Goal: Understand process/instructions: Learn about a topic

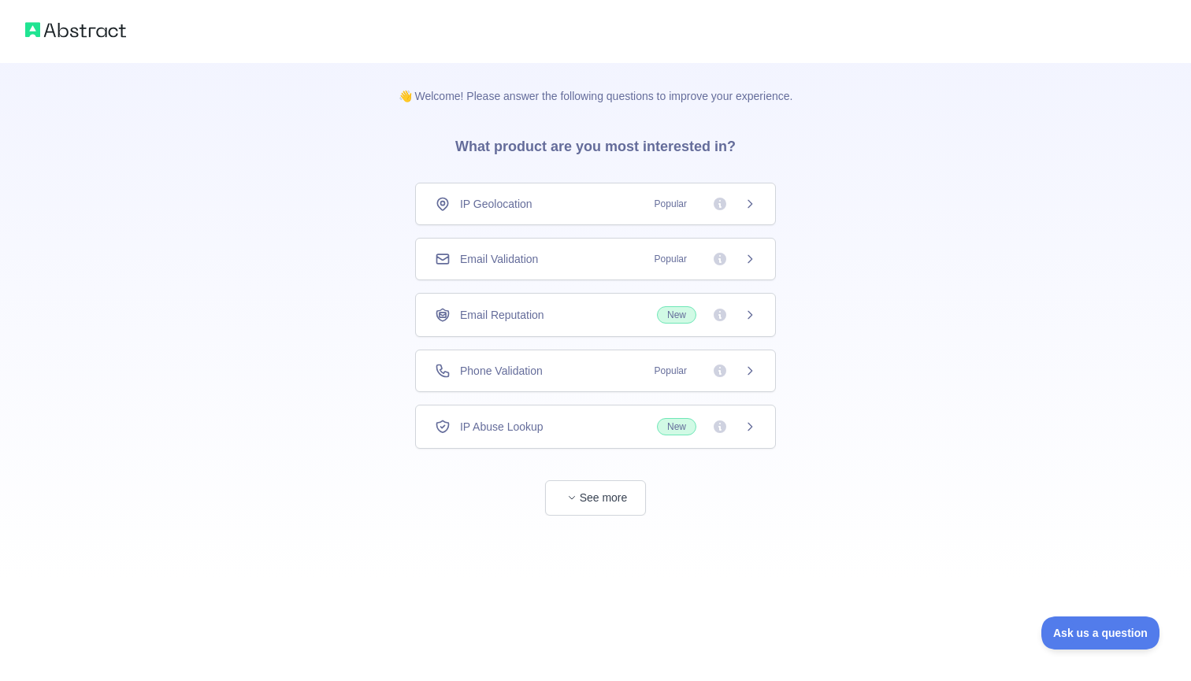
click at [600, 206] on div "IP Geolocation Popular" at bounding box center [595, 204] width 321 height 16
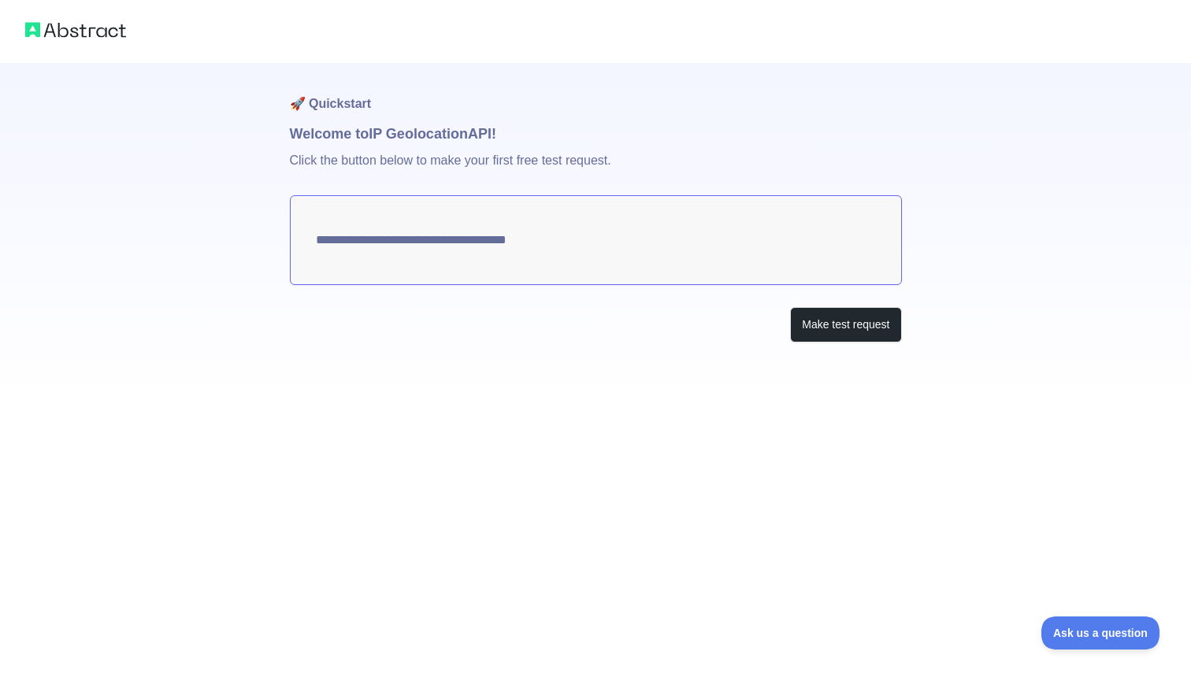
type textarea "**********"
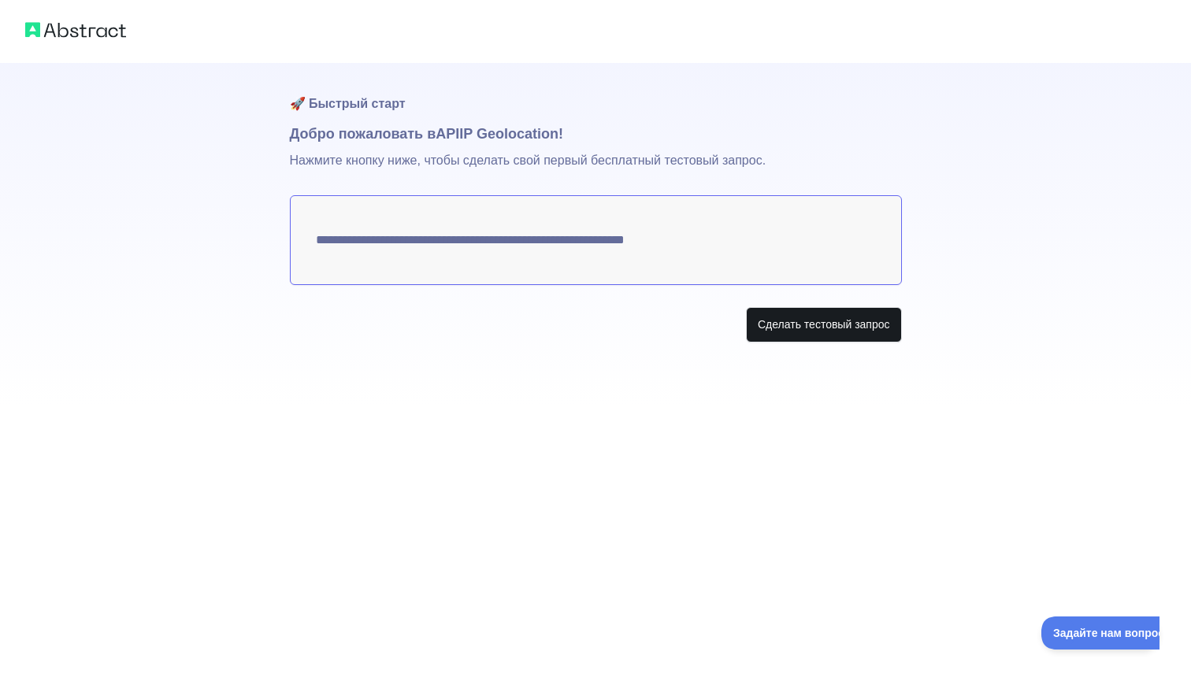
click at [784, 328] on button "Сделать тестовый запрос" at bounding box center [824, 324] width 156 height 35
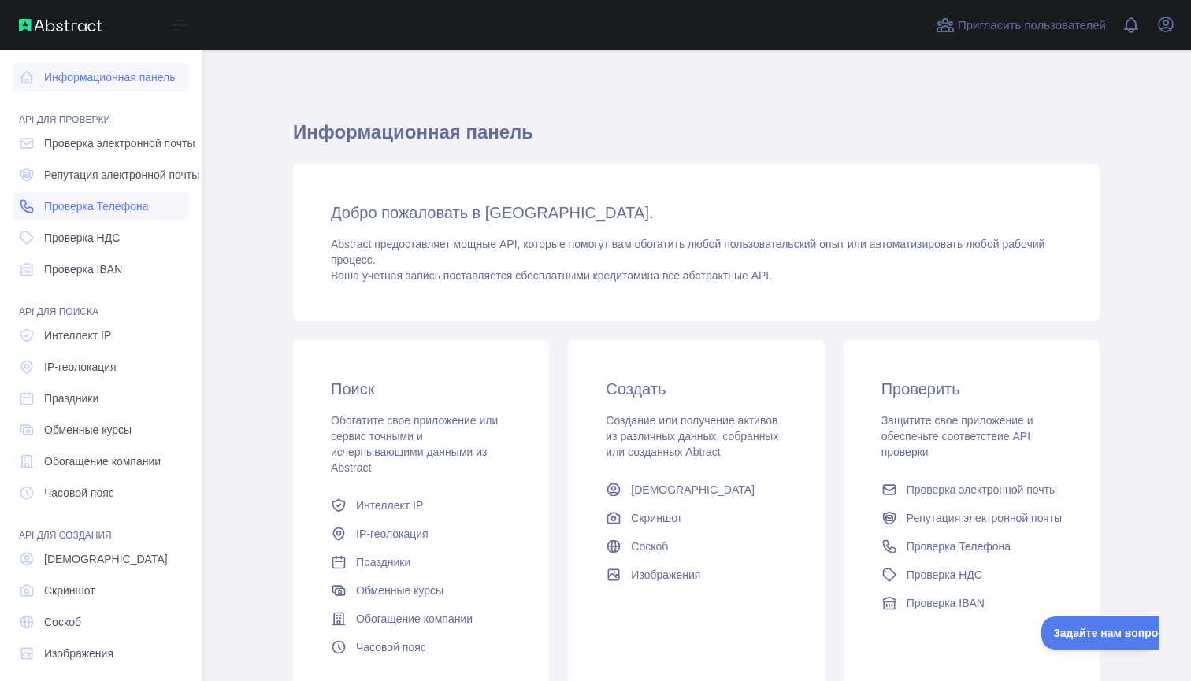
click at [109, 206] on span "Проверка Телефона" at bounding box center [96, 206] width 104 height 16
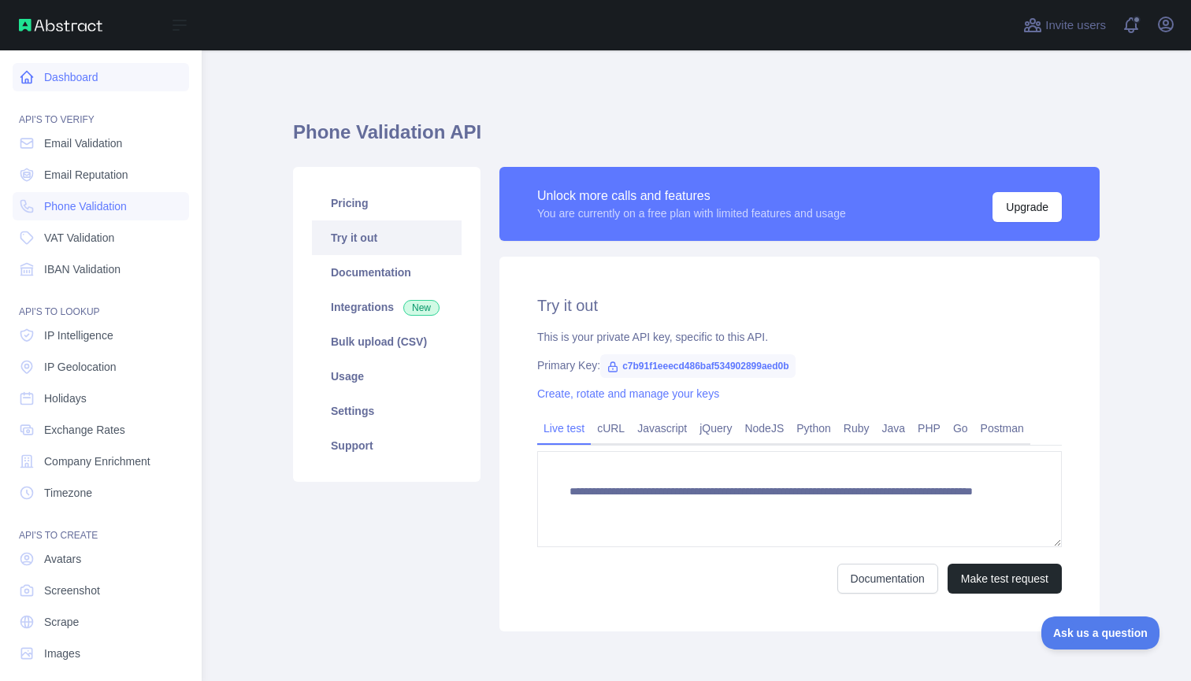
click at [71, 76] on link "Dashboard" at bounding box center [101, 77] width 176 height 28
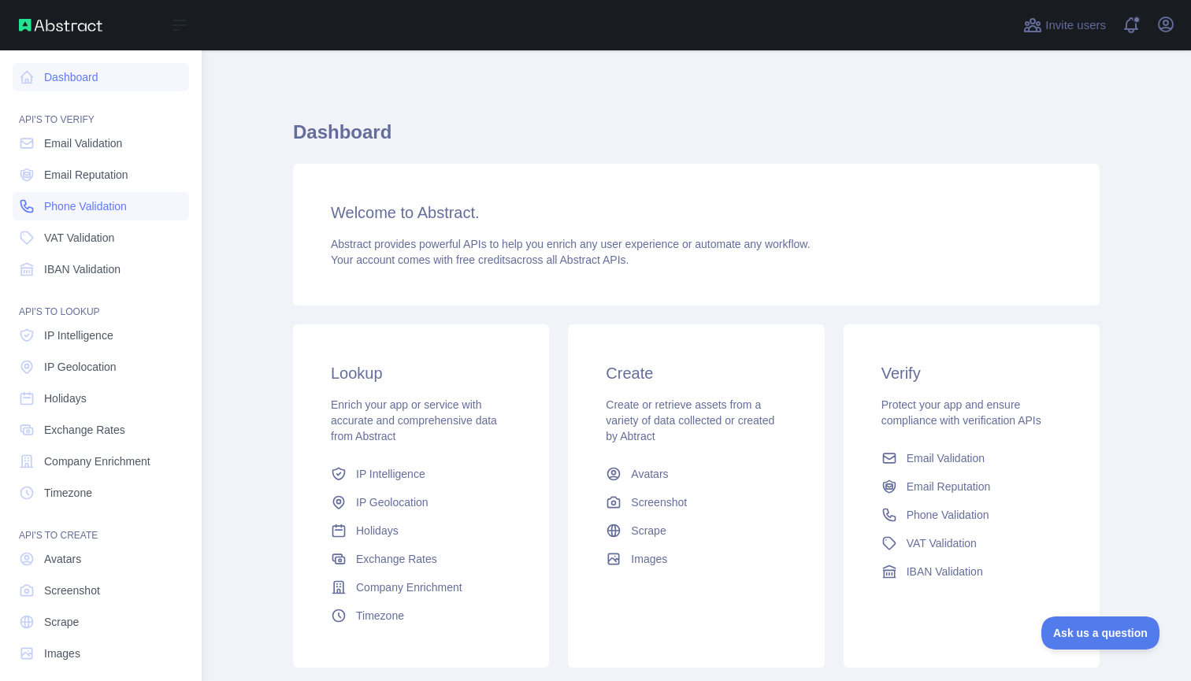
click at [64, 211] on span "Phone Validation" at bounding box center [85, 206] width 83 height 16
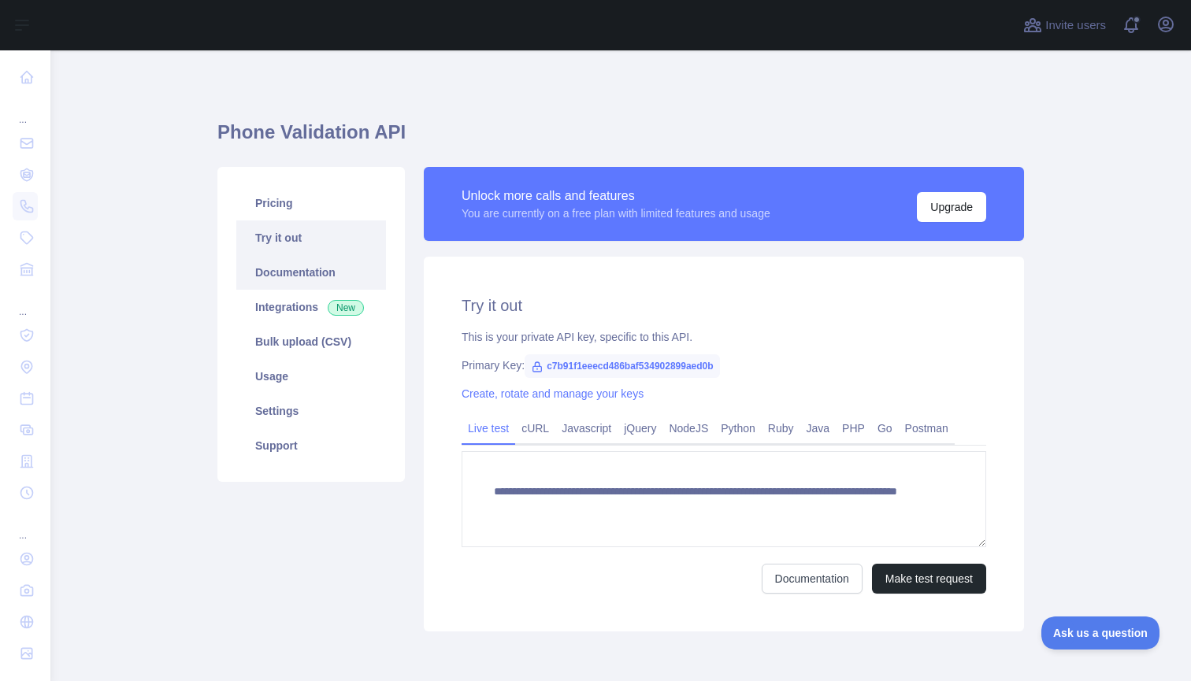
click at [339, 273] on link "Documentation" at bounding box center [311, 272] width 150 height 35
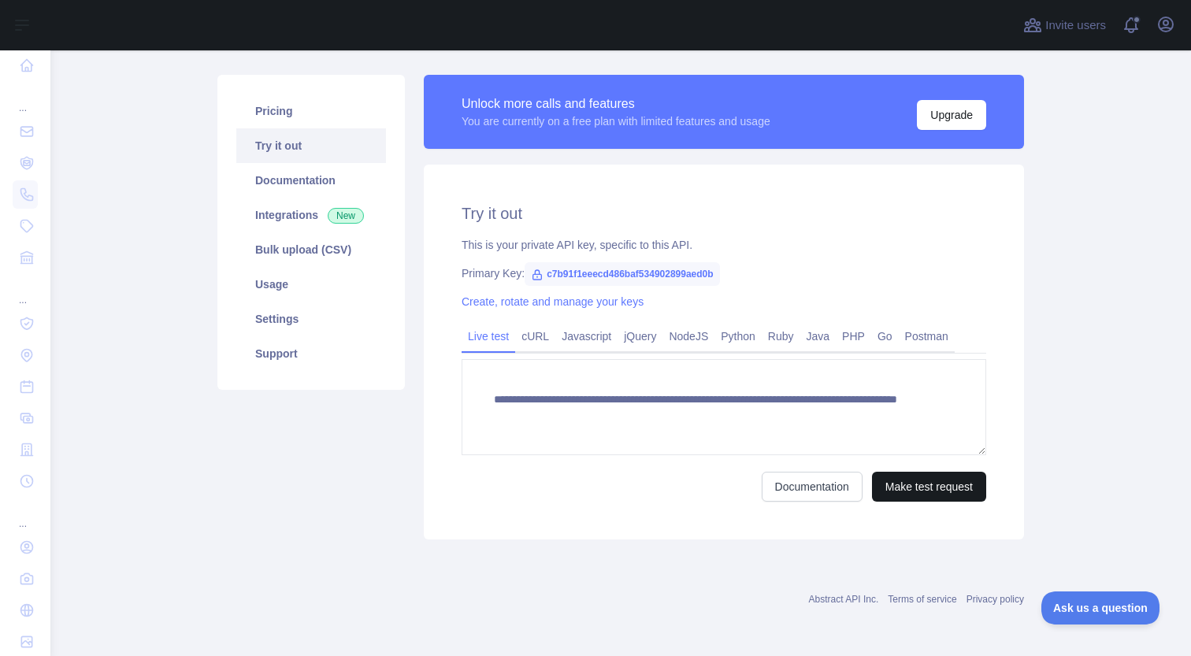
scroll to position [92, 0]
click at [899, 486] on button "Make test request" at bounding box center [929, 487] width 114 height 30
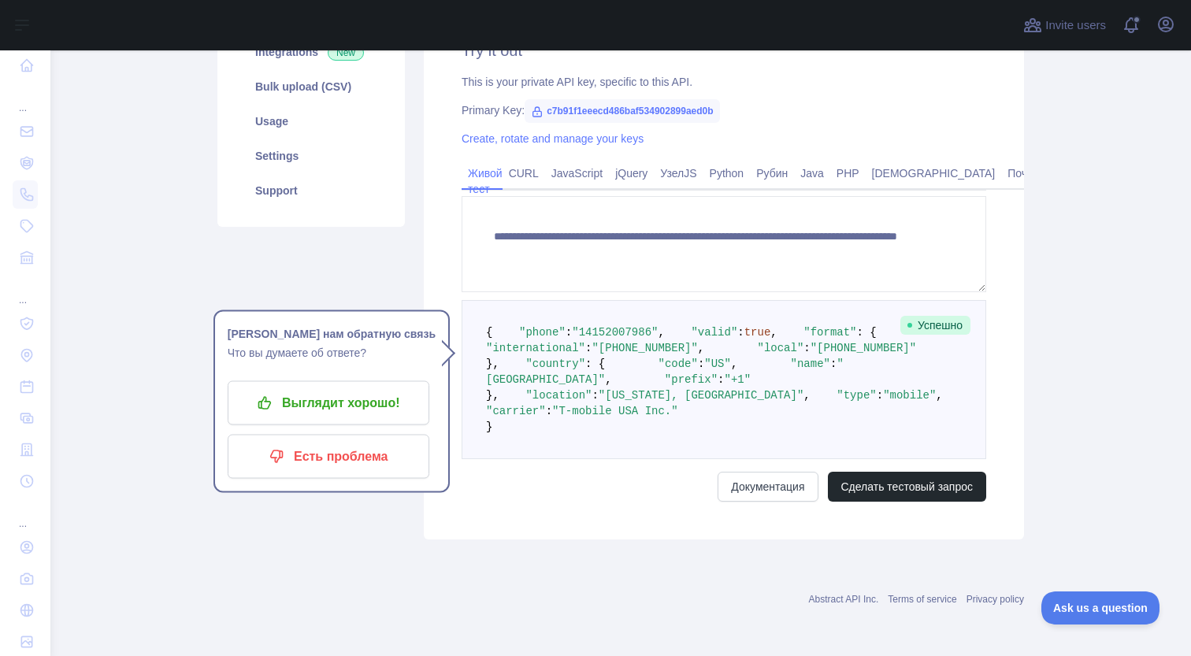
scroll to position [274, 0]
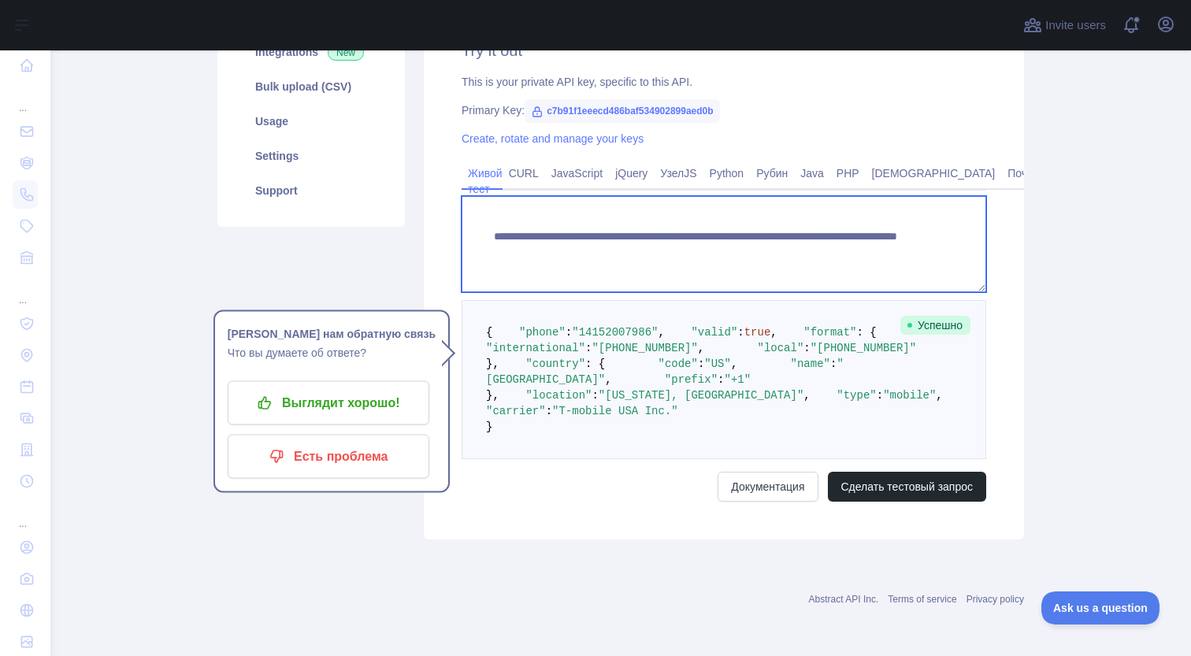
drag, startPoint x: 789, startPoint y: 228, endPoint x: 890, endPoint y: 228, distance: 100.8
click at [890, 228] on textarea "**********" at bounding box center [723, 244] width 525 height 96
type textarea "**********"
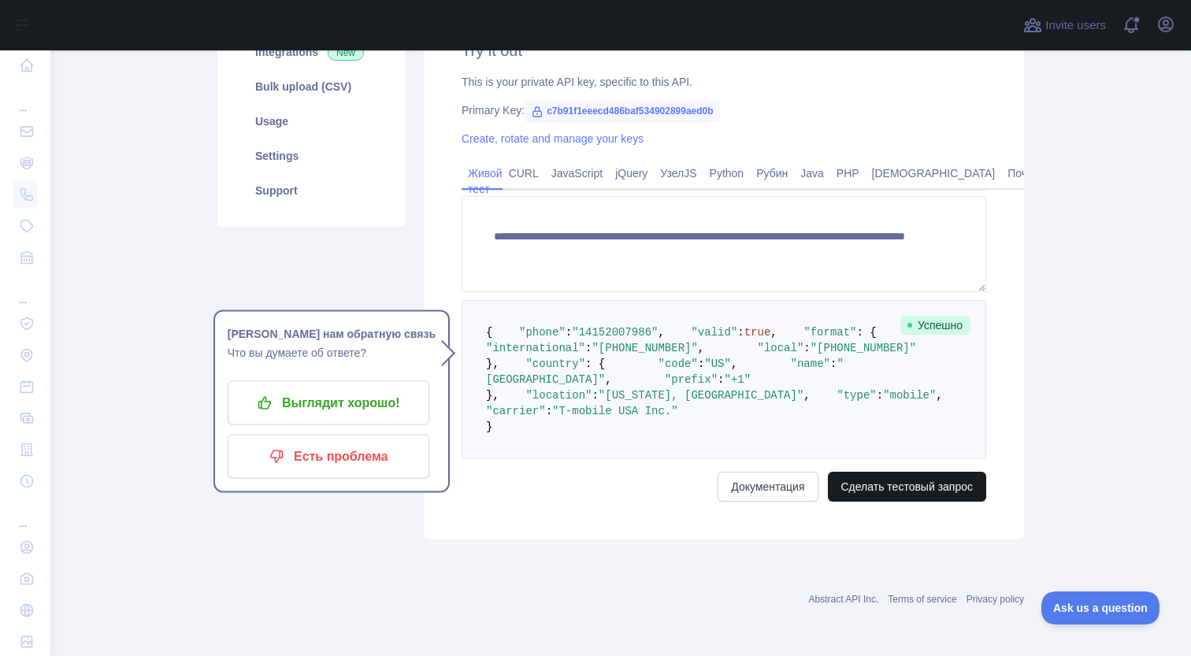
click at [878, 502] on button "Сделать тестовый запрос" at bounding box center [907, 487] width 159 height 30
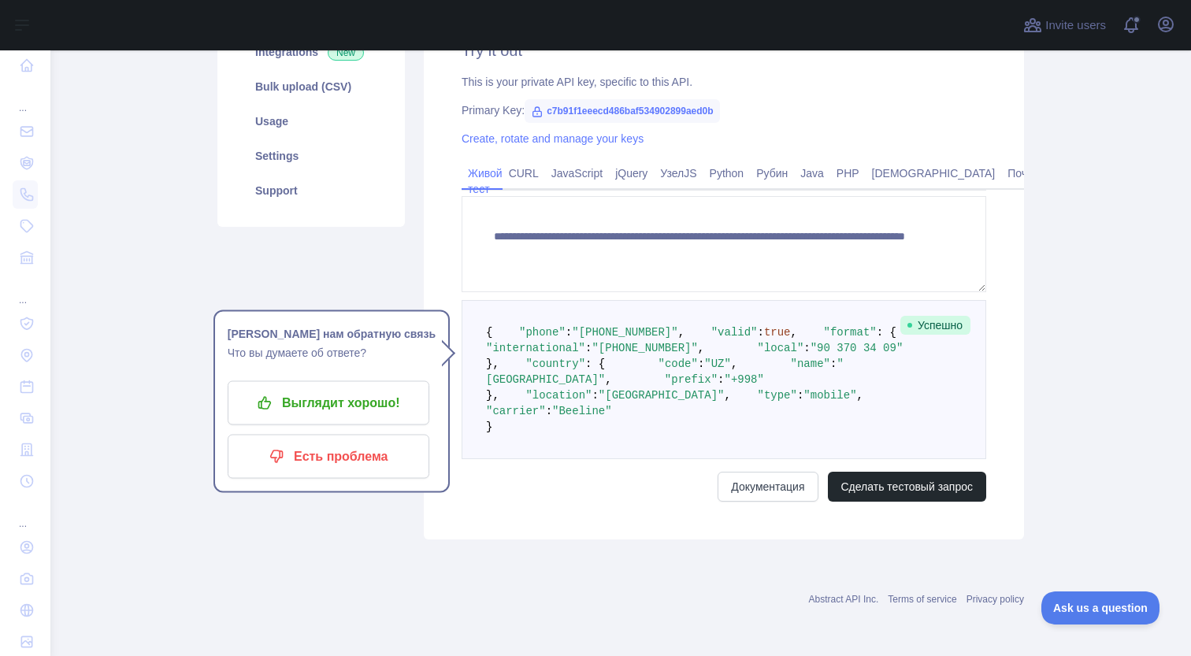
scroll to position [345, 0]
click at [399, 390] on p "Выглядит хорошо!" at bounding box center [328, 403] width 178 height 27
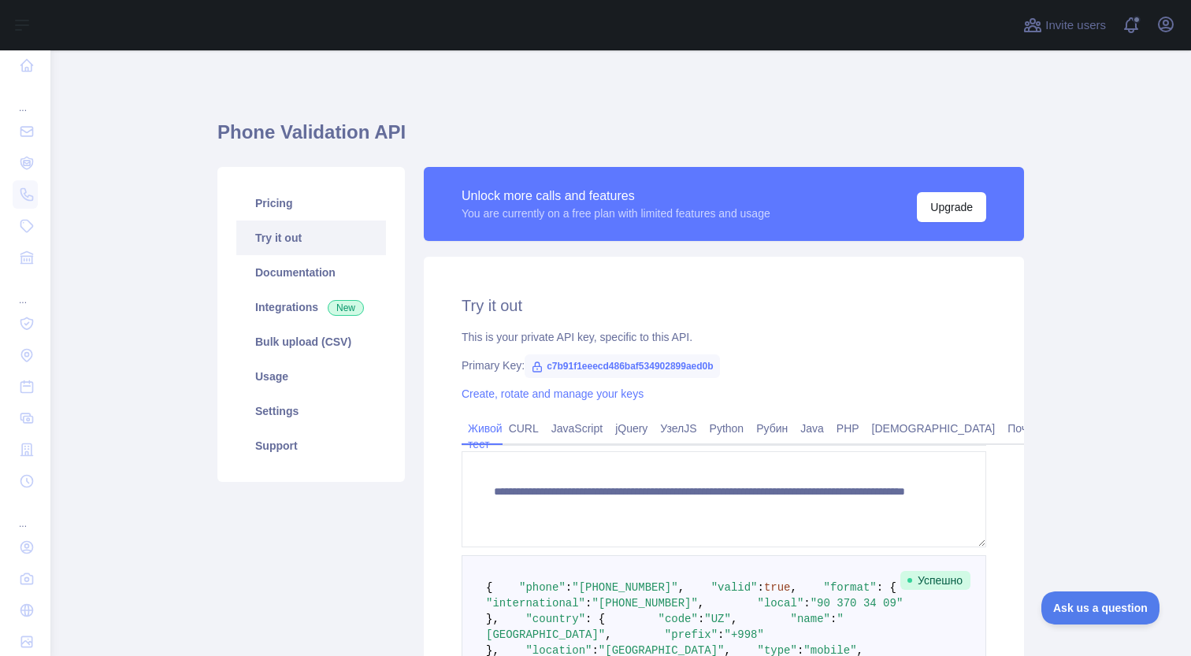
scroll to position [0, 0]
